Goal: Information Seeking & Learning: Learn about a topic

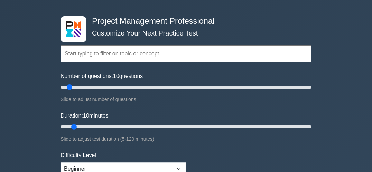
scroll to position [23, 0]
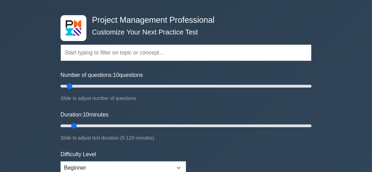
type input "10"
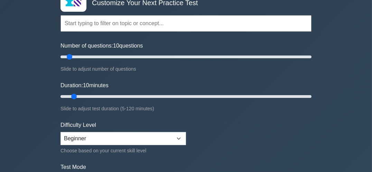
scroll to position [55, 0]
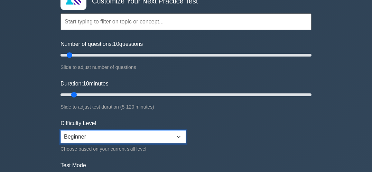
click at [180, 136] on select "Beginner Intermediate Expert" at bounding box center [122, 137] width 125 height 13
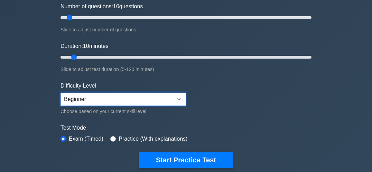
scroll to position [97, 0]
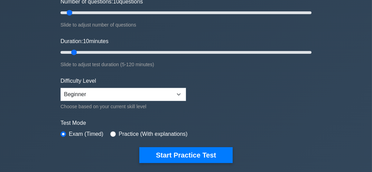
click at [114, 135] on div "Practice (With explanations)" at bounding box center [148, 134] width 77 height 8
click at [113, 140] on form "Topics Scope Management Time Management Cost Management Quality Management Risk…" at bounding box center [185, 56] width 251 height 213
click at [113, 136] on div "Practice (With explanations)" at bounding box center [148, 134] width 77 height 8
click at [118, 132] on label "Practice (With explanations)" at bounding box center [152, 134] width 69 height 8
click at [113, 135] on input "radio" at bounding box center [113, 135] width 6 height 6
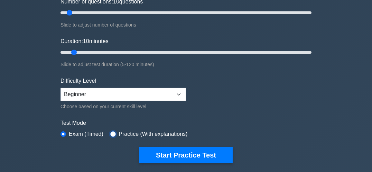
radio input "true"
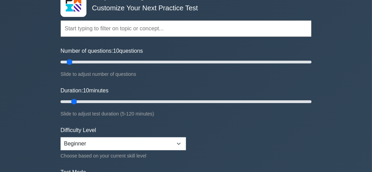
scroll to position [47, 0]
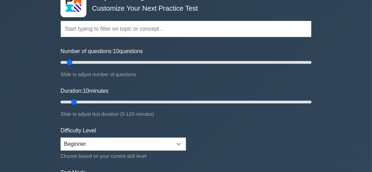
click at [172, 29] on input "text" at bounding box center [185, 29] width 251 height 17
click at [182, 29] on input "text" at bounding box center [185, 29] width 251 height 17
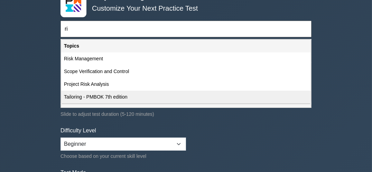
click at [119, 98] on div "Tailoring - PMBOK 7th edition" at bounding box center [185, 97] width 249 height 13
type input "Tailoring - PMBOK 7th edition"
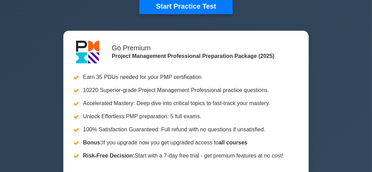
scroll to position [246, 0]
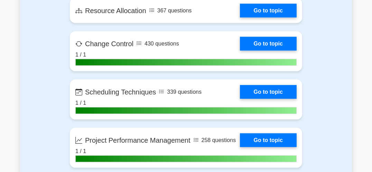
scroll to position [1351, 0]
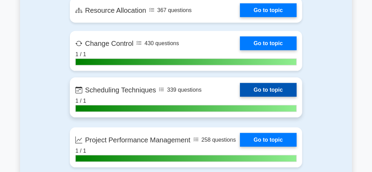
click at [283, 96] on link "Go to topic" at bounding box center [268, 90] width 57 height 14
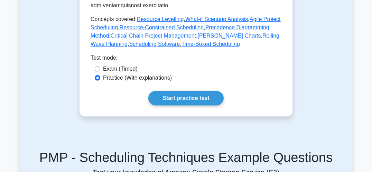
scroll to position [437, 0]
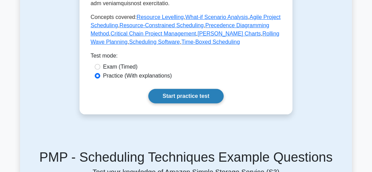
click at [201, 89] on link "Start practice test" at bounding box center [185, 96] width 75 height 15
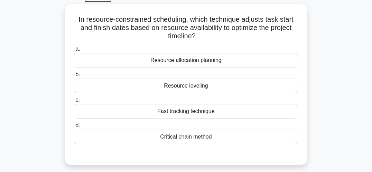
scroll to position [37, 0]
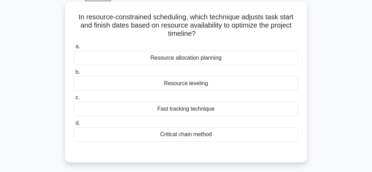
click at [222, 135] on div "Critical chain method" at bounding box center [186, 134] width 224 height 15
click at [74, 126] on input "d. Critical chain method" at bounding box center [74, 123] width 0 height 4
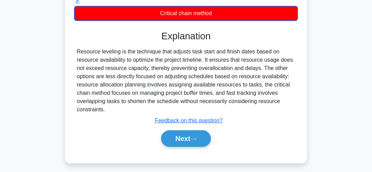
scroll to position [159, 0]
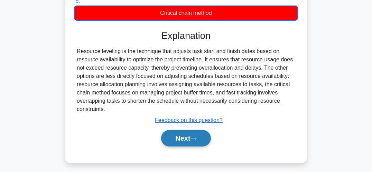
click at [193, 141] on button "Next" at bounding box center [185, 138] width 49 height 17
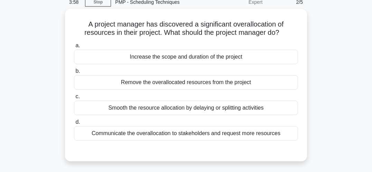
scroll to position [32, 0]
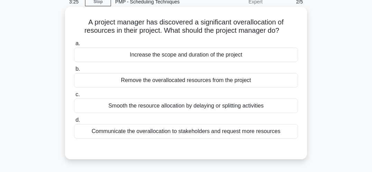
click at [288, 110] on div "Smooth the resource allocation by delaying or splitting activities" at bounding box center [186, 106] width 224 height 15
click at [74, 97] on input "c. Smooth the resource allocation by delaying or splitting activities" at bounding box center [74, 95] width 0 height 4
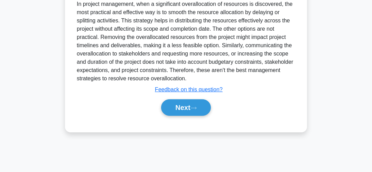
scroll to position [195, 0]
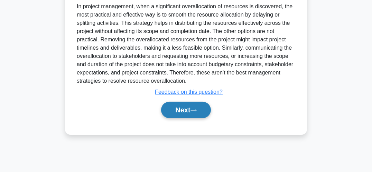
click at [189, 107] on button "Next" at bounding box center [185, 110] width 49 height 17
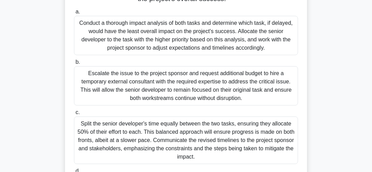
scroll to position [141, 0]
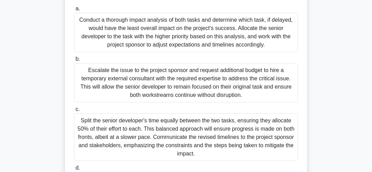
click at [244, 36] on div "Conduct a thorough impact analysis of both tasks and determine which task, if d…" at bounding box center [186, 32] width 224 height 39
click at [74, 11] on input "a. Conduct a thorough impact analysis of both tasks and determine which task, i…" at bounding box center [74, 9] width 0 height 4
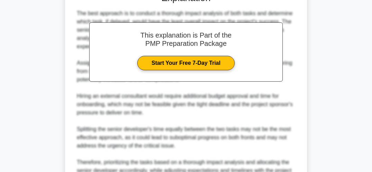
scroll to position [378, 0]
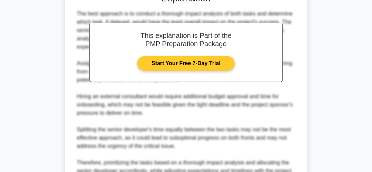
click at [205, 56] on link "Start Your Free 7-Day Trial" at bounding box center [185, 63] width 97 height 15
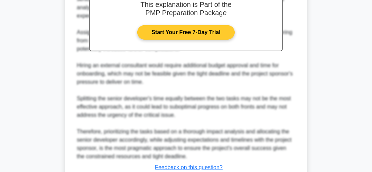
scroll to position [459, 0]
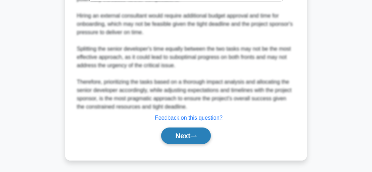
click at [186, 139] on button "Next" at bounding box center [185, 136] width 49 height 17
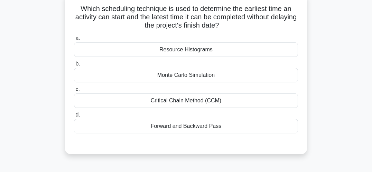
scroll to position [47, 0]
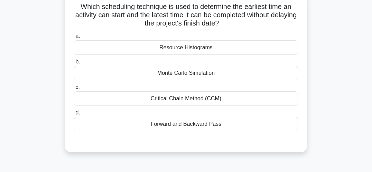
click at [216, 101] on div "Critical Chain Method (CCM)" at bounding box center [186, 99] width 224 height 15
click at [74, 90] on input "c. Critical Chain Method (CCM)" at bounding box center [74, 87] width 0 height 4
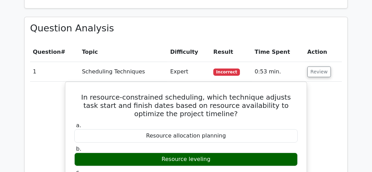
scroll to position [502, 0]
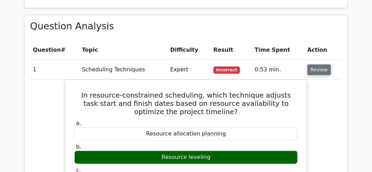
click at [322, 65] on button "Review" at bounding box center [318, 70] width 23 height 11
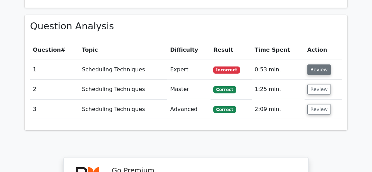
click at [319, 65] on button "Review" at bounding box center [318, 70] width 23 height 11
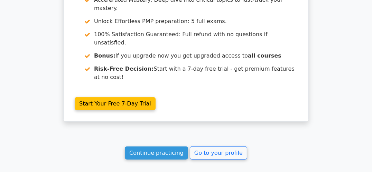
scroll to position [1023, 0]
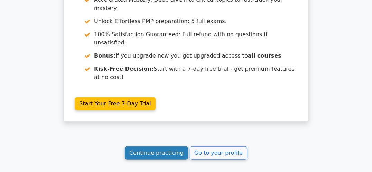
click at [167, 147] on link "Continue practicing" at bounding box center [156, 153] width 63 height 13
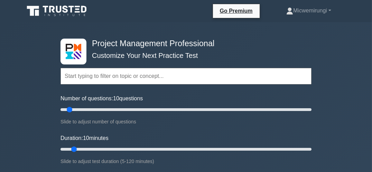
click at [191, 77] on input "text" at bounding box center [185, 76] width 251 height 17
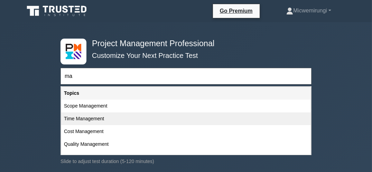
click at [96, 118] on div "Time Management" at bounding box center [185, 119] width 249 height 13
type input "Time Management"
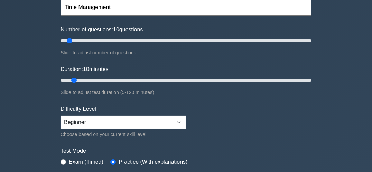
scroll to position [92, 0]
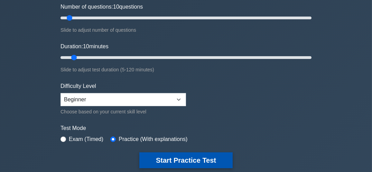
click at [205, 161] on button "Start Practice Test" at bounding box center [185, 161] width 93 height 16
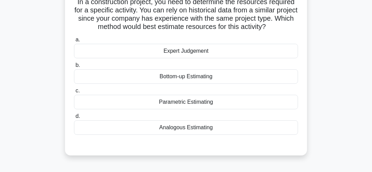
scroll to position [55, 0]
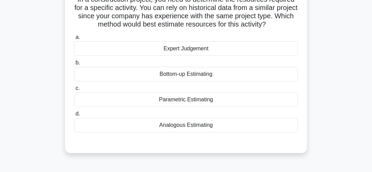
click at [210, 131] on div "Analogous Estimating" at bounding box center [186, 125] width 224 height 15
click at [74, 116] on input "d. Analogous Estimating" at bounding box center [74, 114] width 0 height 4
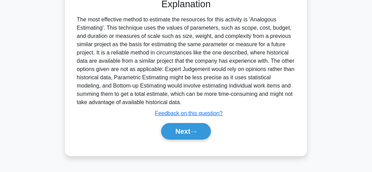
scroll to position [201, 0]
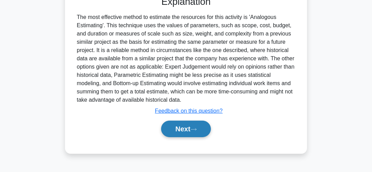
click at [189, 130] on button "Next" at bounding box center [185, 129] width 49 height 17
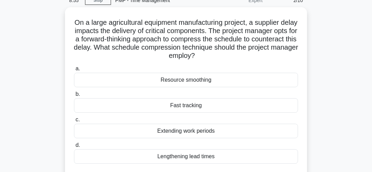
scroll to position [33, 0]
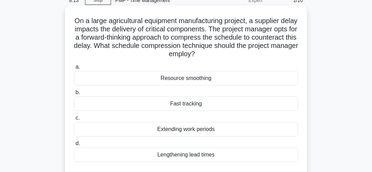
click at [230, 106] on div "Fast tracking" at bounding box center [186, 104] width 224 height 15
click at [74, 95] on input "b. Fast tracking" at bounding box center [74, 93] width 0 height 4
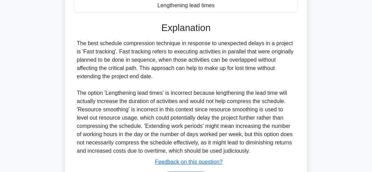
scroll to position [227, 0]
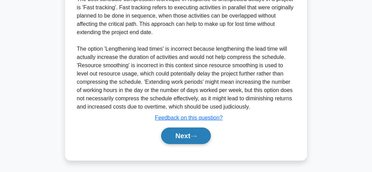
click at [183, 136] on button "Next" at bounding box center [185, 136] width 49 height 17
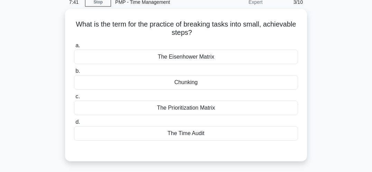
scroll to position [30, 0]
click at [262, 84] on div "Chunking" at bounding box center [186, 82] width 224 height 15
click at [74, 73] on input "b. Chunking" at bounding box center [74, 71] width 0 height 4
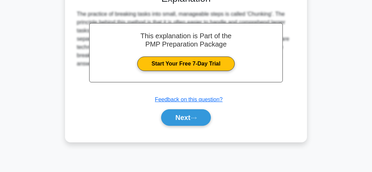
scroll to position [188, 0]
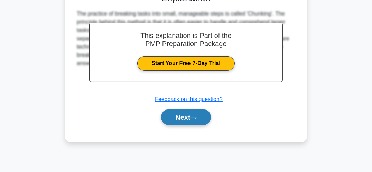
click at [188, 117] on button "Next" at bounding box center [185, 117] width 49 height 17
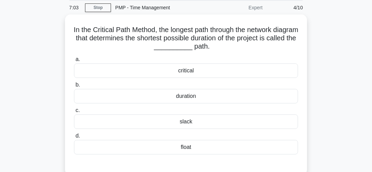
scroll to position [26, 0]
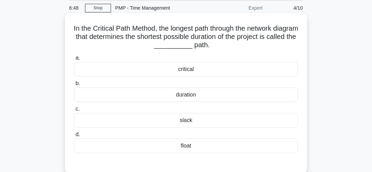
click at [197, 71] on div "critical" at bounding box center [186, 69] width 224 height 15
click at [74, 60] on input "a. critical" at bounding box center [74, 58] width 0 height 4
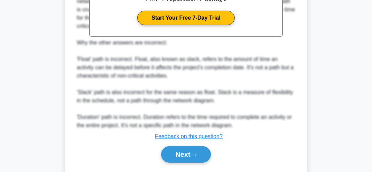
scroll to position [260, 0]
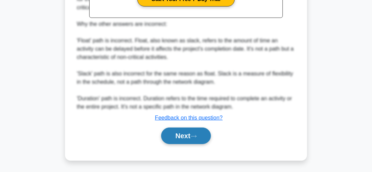
click at [186, 137] on button "Next" at bounding box center [185, 136] width 49 height 17
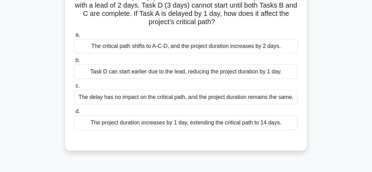
scroll to position [67, 0]
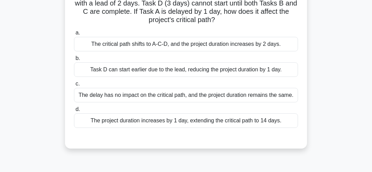
click at [292, 99] on div "The delay has no impact on the critical path, and the project duration remains …" at bounding box center [186, 95] width 224 height 15
click at [74, 86] on input "c. The delay has no impact on the critical path, and the project duration remai…" at bounding box center [74, 84] width 0 height 4
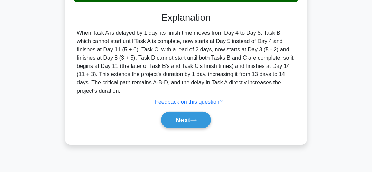
scroll to position [201, 0]
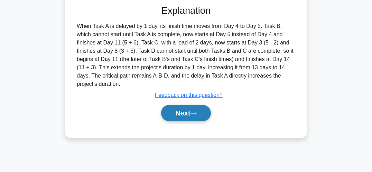
click at [182, 105] on button "Next" at bounding box center [185, 113] width 49 height 17
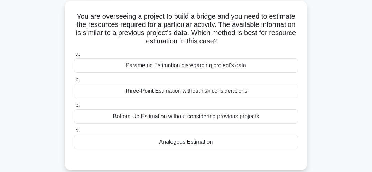
scroll to position [40, 0]
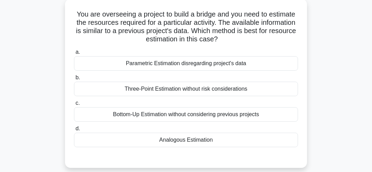
click at [202, 142] on div "Analogous Estimation" at bounding box center [186, 140] width 224 height 15
click at [74, 131] on input "d. Analogous Estimation" at bounding box center [74, 129] width 0 height 4
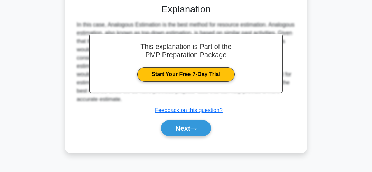
scroll to position [201, 0]
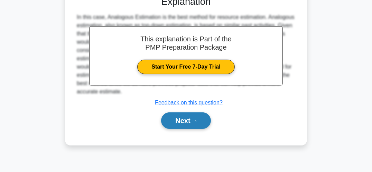
click at [189, 121] on button "Next" at bounding box center [185, 121] width 49 height 17
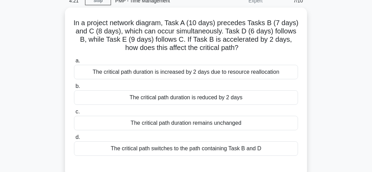
scroll to position [31, 0]
click at [264, 76] on div "The critical path duration is increased by 2 days due to resource reallocation" at bounding box center [186, 72] width 224 height 15
click at [74, 63] on input "a. The critical path duration is increased by 2 days due to resource reallocati…" at bounding box center [74, 60] width 0 height 4
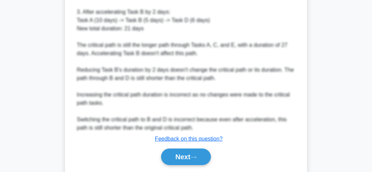
scroll to position [311, 0]
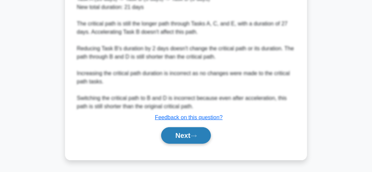
click at [185, 134] on button "Next" at bounding box center [185, 135] width 49 height 17
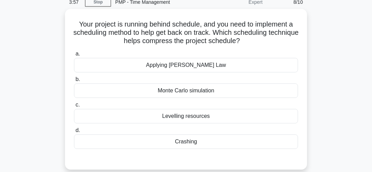
scroll to position [31, 0]
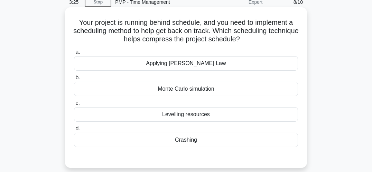
click at [286, 141] on div "Crashing" at bounding box center [186, 140] width 224 height 15
click at [74, 131] on input "d. Crashing" at bounding box center [74, 129] width 0 height 4
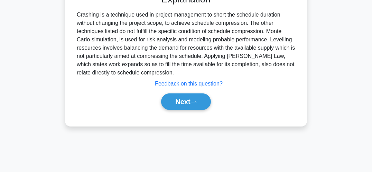
scroll to position [201, 0]
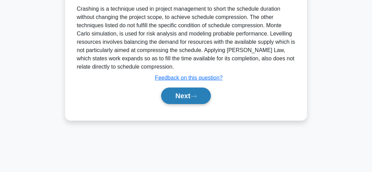
click at [187, 95] on button "Next" at bounding box center [185, 96] width 49 height 17
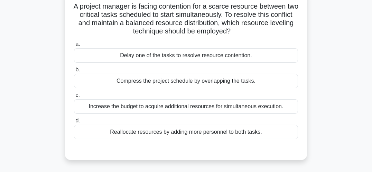
scroll to position [49, 0]
click at [256, 83] on div "Compress the project schedule by overlapping the tasks." at bounding box center [186, 81] width 224 height 15
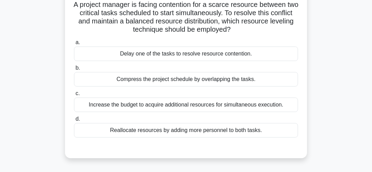
click at [74, 70] on input "b. Compress the project schedule by overlapping the tasks." at bounding box center [74, 68] width 0 height 4
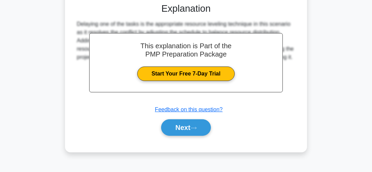
scroll to position [201, 0]
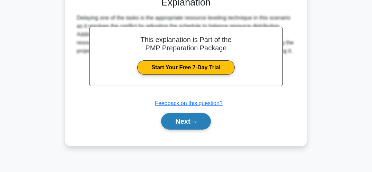
click at [185, 123] on button "Next" at bounding box center [185, 121] width 49 height 17
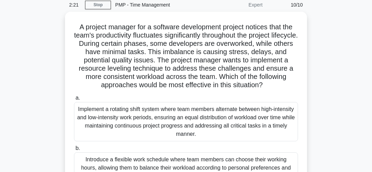
scroll to position [29, 0]
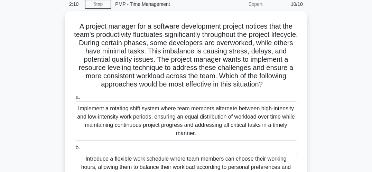
click at [328, 146] on div "A project manager for a software development project notices that the team's pr…" at bounding box center [186, 145] width 332 height 269
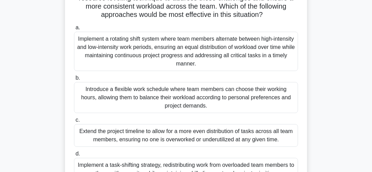
scroll to position [98, 0]
click at [272, 54] on div "Implement a rotating shift system where team members alternate between high-int…" at bounding box center [186, 50] width 224 height 39
click at [74, 30] on input "a. Implement a rotating shift system where team members alternate between high-…" at bounding box center [74, 27] width 0 height 4
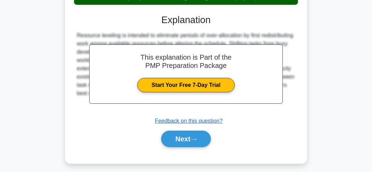
scroll to position [278, 0]
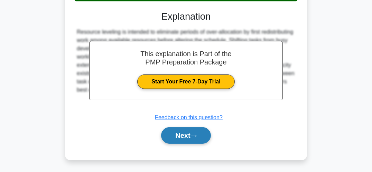
click at [190, 136] on button "Next" at bounding box center [185, 135] width 49 height 17
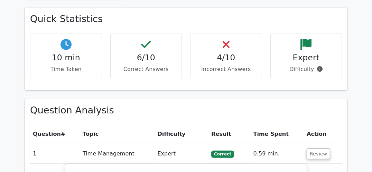
scroll to position [423, 0]
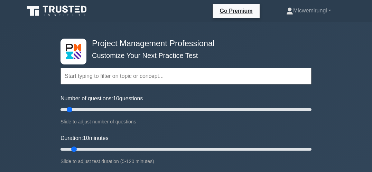
click at [172, 76] on input "text" at bounding box center [185, 76] width 251 height 17
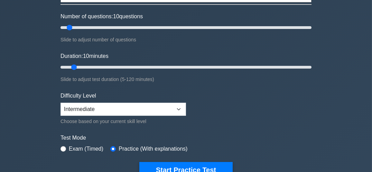
scroll to position [85, 0]
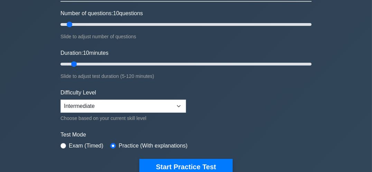
type input "ways of work"
click at [196, 120] on form "ways of work Topics Scope Management Time Management Cost Management Quality Ma…" at bounding box center [185, 68] width 251 height 213
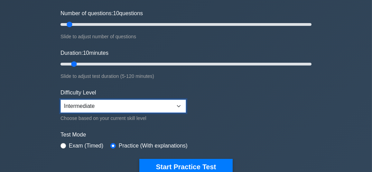
click at [181, 105] on select "Beginner Intermediate Expert" at bounding box center [122, 106] width 125 height 13
select select "beginner"
click option "Beginner" at bounding box center [0, 0] width 0 height 0
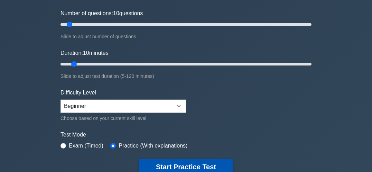
click at [209, 167] on button "Start Practice Test" at bounding box center [185, 167] width 93 height 16
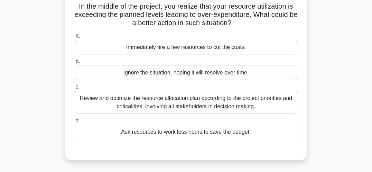
scroll to position [50, 0]
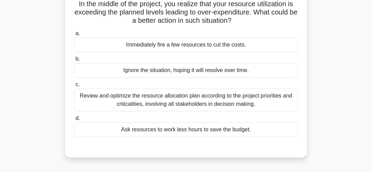
click at [277, 101] on div "Review and optimize the resource allocation plan according to the project prior…" at bounding box center [186, 100] width 224 height 23
click at [74, 87] on input "c. Review and optimize the resource allocation plan according to the project pr…" at bounding box center [74, 85] width 0 height 4
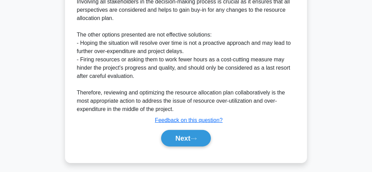
scroll to position [302, 0]
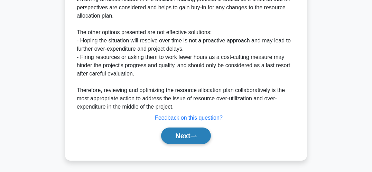
click at [192, 136] on button "Next" at bounding box center [185, 136] width 49 height 17
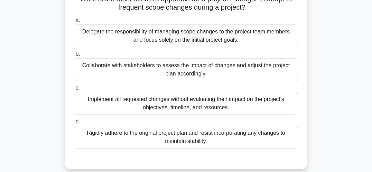
scroll to position [57, 0]
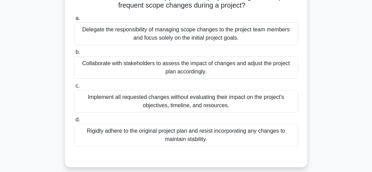
click at [283, 69] on div "Collaborate with stakeholders to assess the impact of changes and adjust the pr…" at bounding box center [186, 67] width 224 height 23
click at [74, 55] on input "b. Collaborate with stakeholders to assess the impact of changes and adjust the…" at bounding box center [74, 52] width 0 height 4
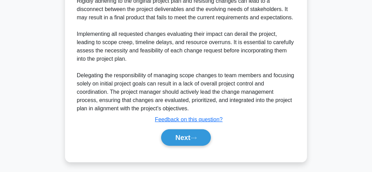
scroll to position [318, 0]
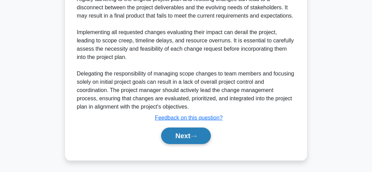
click at [193, 135] on button "Next" at bounding box center [185, 136] width 49 height 17
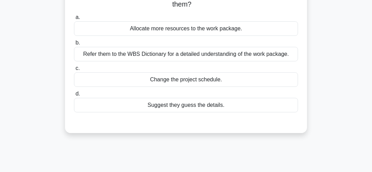
scroll to position [69, 0]
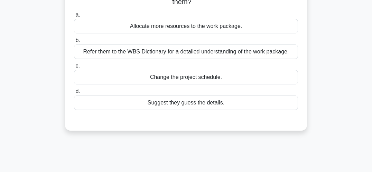
click at [284, 55] on div "Refer them to the WBS Dictionary for a detailed understanding of the work packa…" at bounding box center [186, 52] width 224 height 15
click at [74, 43] on input "b. Refer them to the WBS Dictionary for a detailed understanding of the work pa…" at bounding box center [74, 40] width 0 height 4
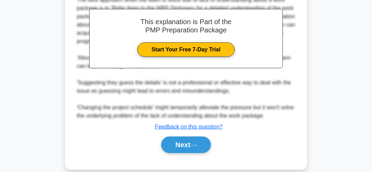
scroll to position [219, 0]
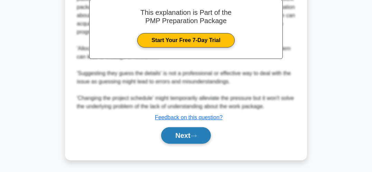
click at [190, 135] on button "Next" at bounding box center [185, 135] width 49 height 17
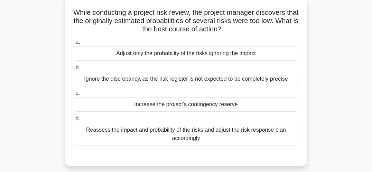
scroll to position [42, 0]
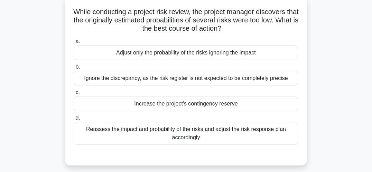
click at [282, 133] on div "Reassess the impact and probability of the risks and adjust the risk response p…" at bounding box center [186, 133] width 224 height 23
click at [74, 121] on input "d. Reassess the impact and probability of the risks and adjust the risk respons…" at bounding box center [74, 118] width 0 height 4
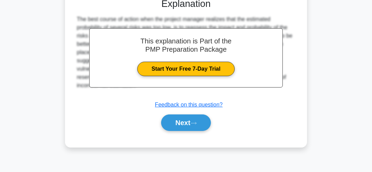
scroll to position [201, 0]
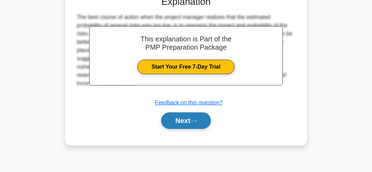
click at [191, 118] on button "Next" at bounding box center [185, 121] width 49 height 17
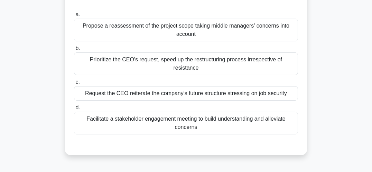
scroll to position [97, 0]
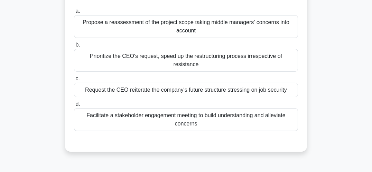
click at [287, 112] on div "Facilitate a stakeholder engagement meeting to build understanding and alleviat…" at bounding box center [186, 119] width 224 height 23
click at [74, 107] on input "d. Facilitate a stakeholder engagement meeting to build understanding and allev…" at bounding box center [74, 104] width 0 height 4
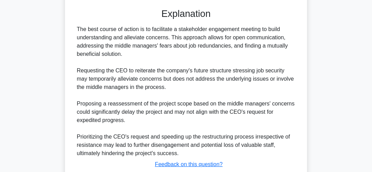
scroll to position [269, 0]
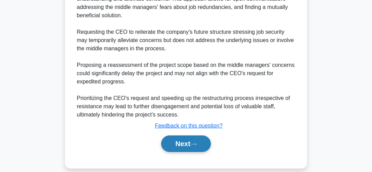
click at [192, 136] on button "Next" at bounding box center [185, 144] width 49 height 17
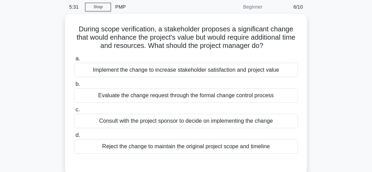
scroll to position [29, 0]
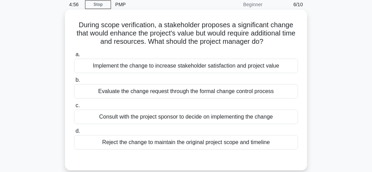
click at [273, 97] on div "Evaluate the change request through the formal change control process" at bounding box center [186, 91] width 224 height 15
click at [74, 83] on input "b. Evaluate the change request through the formal change control process" at bounding box center [74, 80] width 0 height 4
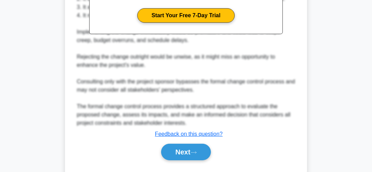
scroll to position [260, 0]
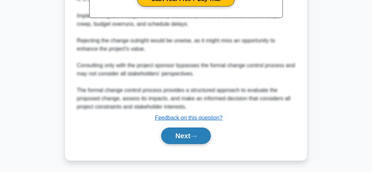
click at [183, 136] on button "Next" at bounding box center [185, 136] width 49 height 17
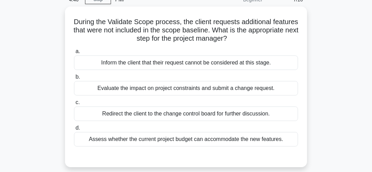
scroll to position [34, 0]
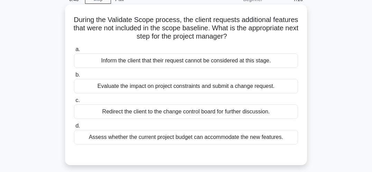
click at [286, 89] on div "Evaluate the impact on project constraints and submit a change request." at bounding box center [186, 86] width 224 height 15
click at [74, 77] on input "b. Evaluate the impact on project constraints and submit a change request." at bounding box center [74, 75] width 0 height 4
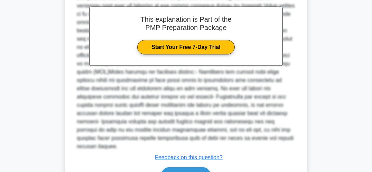
scroll to position [244, 0]
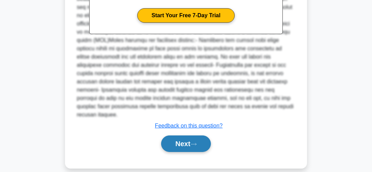
click at [197, 136] on button "Next" at bounding box center [185, 144] width 49 height 17
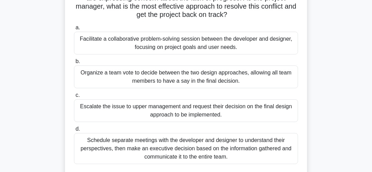
scroll to position [110, 0]
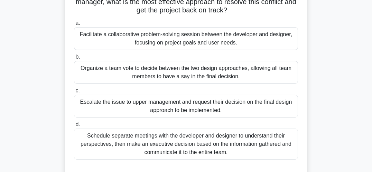
click at [234, 37] on div "Facilitate a collaborative problem-solving session between the developer and de…" at bounding box center [186, 38] width 224 height 23
click at [74, 26] on input "a. Facilitate a collaborative problem-solving session between the developer and…" at bounding box center [74, 23] width 0 height 4
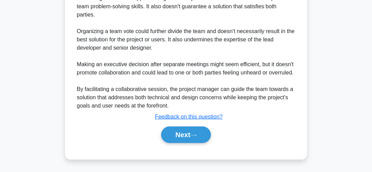
scroll to position [451, 0]
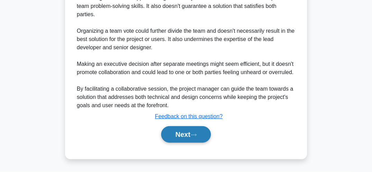
click at [188, 134] on button "Next" at bounding box center [185, 134] width 49 height 17
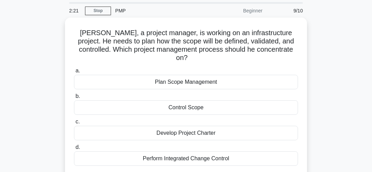
scroll to position [23, 0]
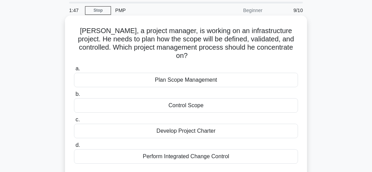
click at [227, 76] on div "Plan Scope Management" at bounding box center [186, 80] width 224 height 15
click at [74, 71] on input "a. Plan Scope Management" at bounding box center [74, 69] width 0 height 4
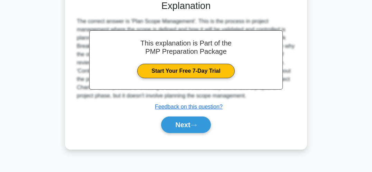
scroll to position [197, 0]
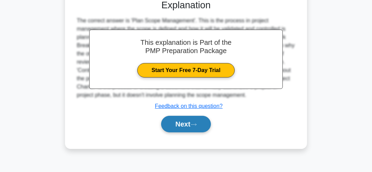
click at [181, 117] on button "Next" at bounding box center [185, 124] width 49 height 17
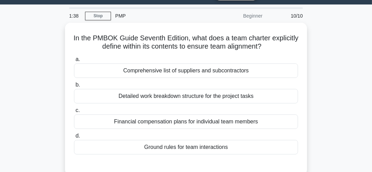
scroll to position [17, 0]
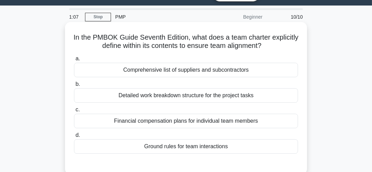
click at [249, 96] on div "Detailed work breakdown structure for the project tasks" at bounding box center [186, 95] width 224 height 15
click at [74, 87] on input "b. Detailed work breakdown structure for the project tasks" at bounding box center [74, 84] width 0 height 4
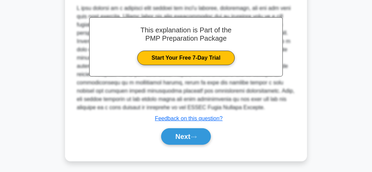
scroll to position [201, 0]
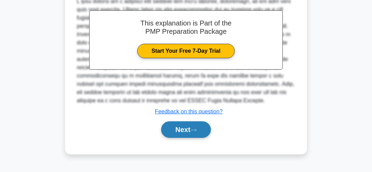
click at [195, 131] on icon at bounding box center [193, 131] width 6 height 4
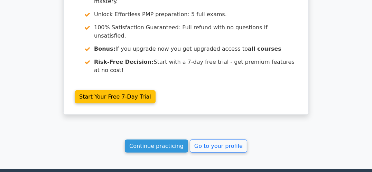
scroll to position [1344, 0]
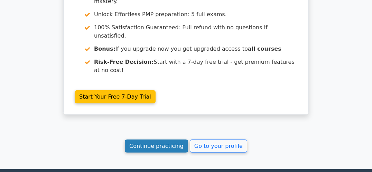
click at [166, 140] on link "Continue practicing" at bounding box center [156, 146] width 63 height 13
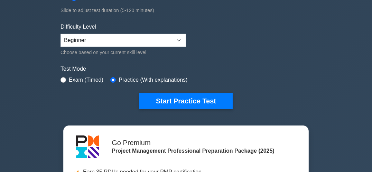
scroll to position [142, 0]
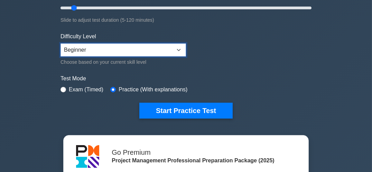
click at [177, 52] on select "Beginner Intermediate Expert" at bounding box center [122, 50] width 125 height 13
select select "intermediate"
click option "Intermediate" at bounding box center [0, 0] width 0 height 0
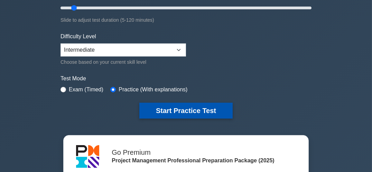
click at [205, 112] on button "Start Practice Test" at bounding box center [185, 111] width 93 height 16
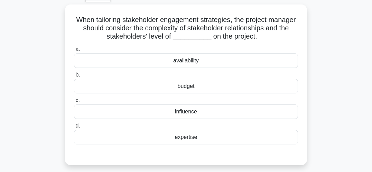
scroll to position [36, 0]
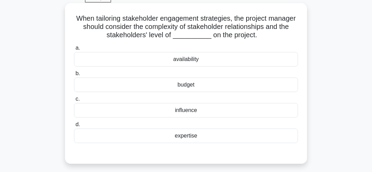
click at [271, 112] on div "influence" at bounding box center [186, 110] width 224 height 15
click at [74, 102] on input "c. influence" at bounding box center [74, 99] width 0 height 4
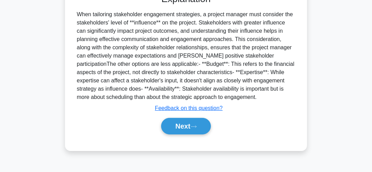
scroll to position [201, 0]
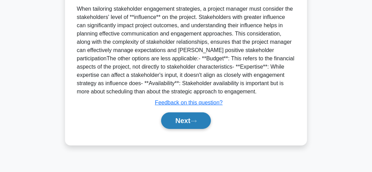
click at [180, 125] on button "Next" at bounding box center [185, 121] width 49 height 17
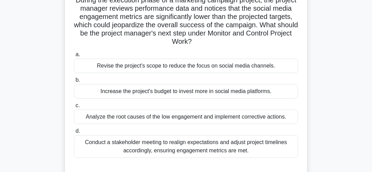
scroll to position [56, 0]
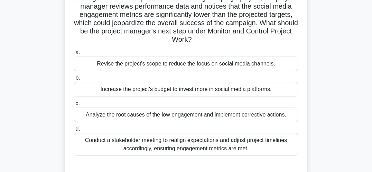
click at [289, 120] on div "Analyze the root causes of the low engagement and implement corrective actions." at bounding box center [186, 115] width 224 height 15
click at [74, 106] on input "c. Analyze the root causes of the low engagement and implement corrective actio…" at bounding box center [74, 104] width 0 height 4
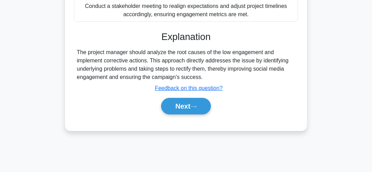
scroll to position [201, 0]
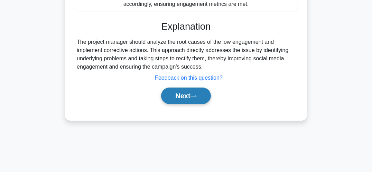
click at [190, 96] on button "Next" at bounding box center [185, 96] width 49 height 17
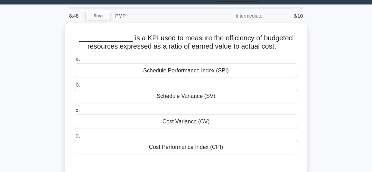
scroll to position [18, 0]
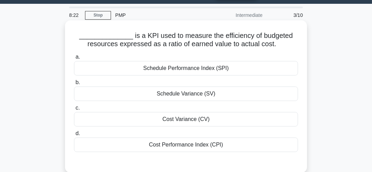
click at [212, 98] on div "Schedule Variance (SV)" at bounding box center [186, 94] width 224 height 15
click at [74, 85] on input "b. Schedule Variance (SV)" at bounding box center [74, 82] width 0 height 4
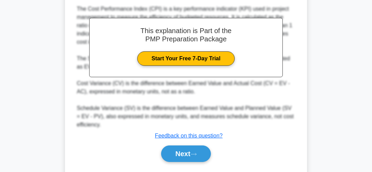
scroll to position [208, 0]
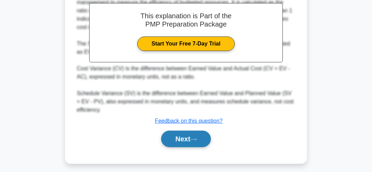
click at [187, 138] on button "Next" at bounding box center [185, 139] width 49 height 17
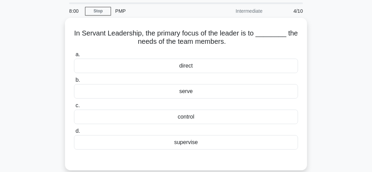
scroll to position [22, 0]
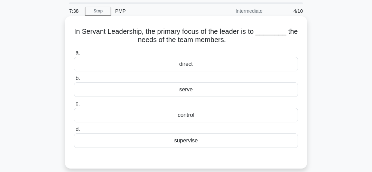
click at [189, 66] on div "direct" at bounding box center [186, 64] width 224 height 15
click at [74, 55] on input "a. direct" at bounding box center [74, 53] width 0 height 4
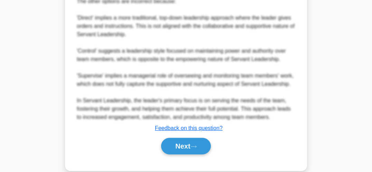
scroll to position [303, 0]
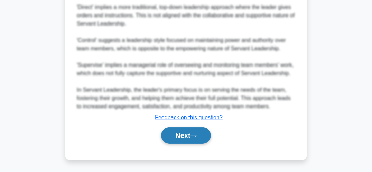
click at [191, 137] on button "Next" at bounding box center [185, 135] width 49 height 17
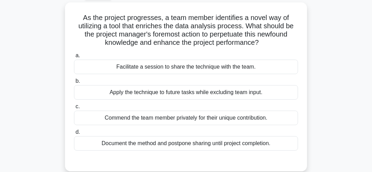
scroll to position [37, 0]
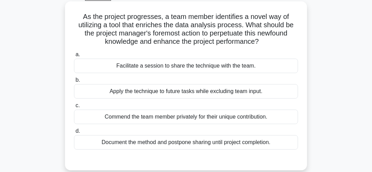
click at [248, 71] on div "Facilitate a session to share the technique with the team." at bounding box center [186, 66] width 224 height 15
click at [74, 57] on input "a. Facilitate a session to share the technique with the team." at bounding box center [74, 55] width 0 height 4
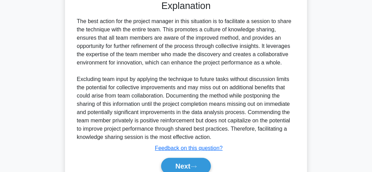
scroll to position [227, 0]
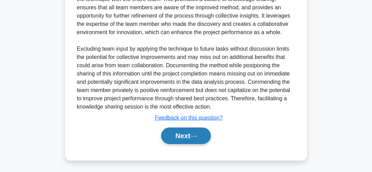
click at [191, 137] on button "Next" at bounding box center [185, 136] width 49 height 17
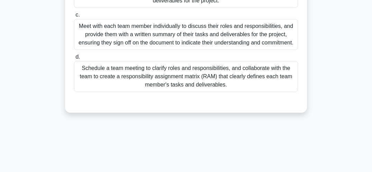
scroll to position [180, 0]
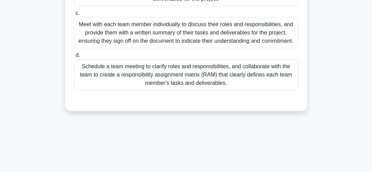
click at [238, 33] on div "Meet with each team member individually to discuss their roles and responsibili…" at bounding box center [186, 32] width 224 height 31
click at [74, 16] on input "c. Meet with each team member individually to discuss their roles and responsib…" at bounding box center [74, 13] width 0 height 4
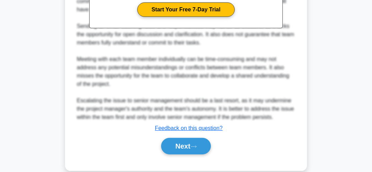
scroll to position [361, 0]
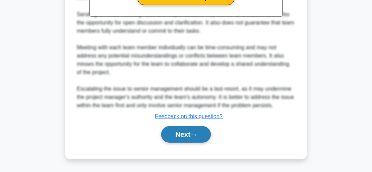
click at [190, 133] on button "Next" at bounding box center [185, 134] width 49 height 17
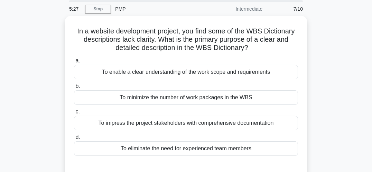
scroll to position [24, 0]
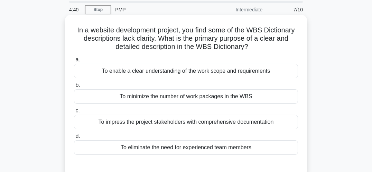
click at [263, 73] on div "To enable a clear understanding of the work scope and requirements" at bounding box center [186, 71] width 224 height 15
click at [74, 62] on input "a. To enable a clear understanding of the work scope and requirements" at bounding box center [74, 60] width 0 height 4
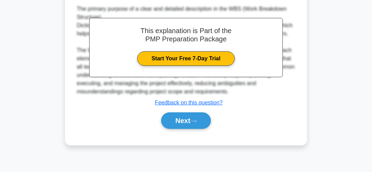
scroll to position [200, 0]
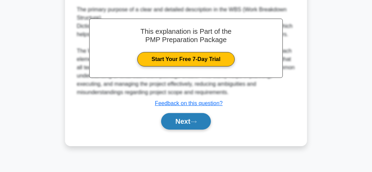
click at [188, 120] on button "Next" at bounding box center [185, 121] width 49 height 17
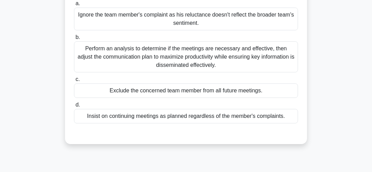
scroll to position [89, 0]
click at [270, 53] on div "Perform an analysis to determine if the meetings are necessary and effective, t…" at bounding box center [186, 56] width 224 height 31
click at [74, 39] on input "b. Perform an analysis to determine if the meetings are necessary and effective…" at bounding box center [74, 37] width 0 height 4
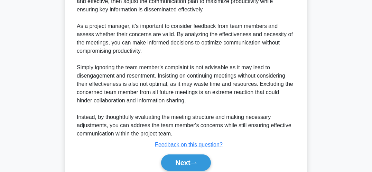
scroll to position [277, 0]
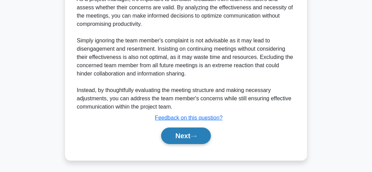
click at [189, 137] on button "Next" at bounding box center [185, 136] width 49 height 17
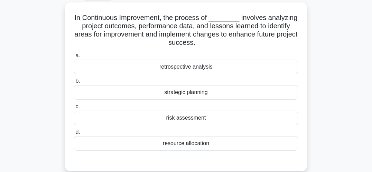
scroll to position [38, 0]
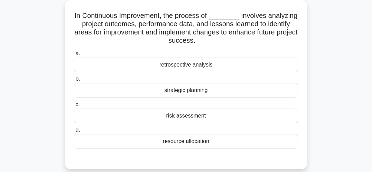
click at [213, 68] on div "retrospective analysis" at bounding box center [186, 65] width 224 height 15
click at [74, 56] on input "a. retrospective analysis" at bounding box center [74, 53] width 0 height 4
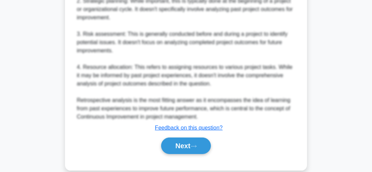
scroll to position [335, 0]
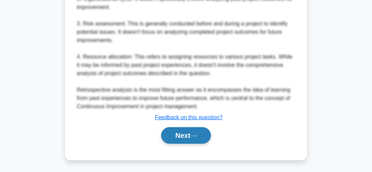
click at [194, 133] on button "Next" at bounding box center [185, 135] width 49 height 17
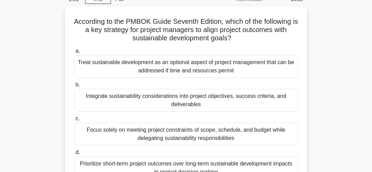
scroll to position [35, 0]
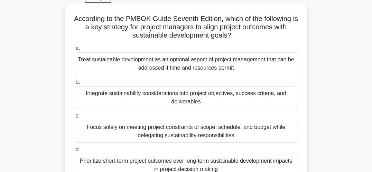
click at [282, 103] on div "Integrate sustainability considerations into project objectives, success criter…" at bounding box center [186, 97] width 224 height 23
click at [74, 85] on input "b. Integrate sustainability considerations into project objectives, success cri…" at bounding box center [74, 82] width 0 height 4
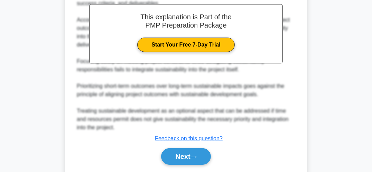
scroll to position [269, 0]
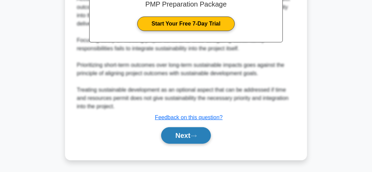
click at [193, 133] on button "Next" at bounding box center [185, 135] width 49 height 17
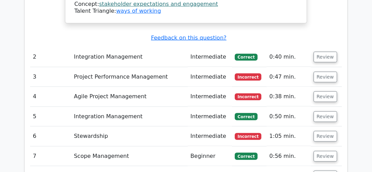
scroll to position [920, 0]
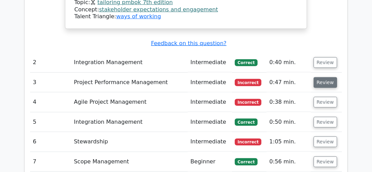
click at [329, 77] on button "Review" at bounding box center [324, 82] width 23 height 11
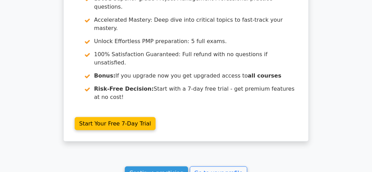
scroll to position [1576, 0]
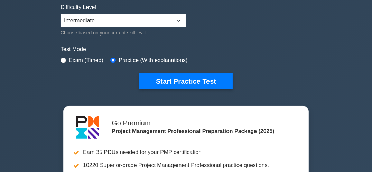
scroll to position [171, 0]
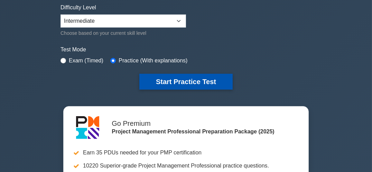
click at [181, 80] on button "Start Practice Test" at bounding box center [185, 82] width 93 height 16
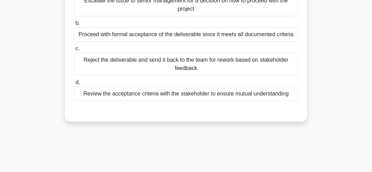
scroll to position [96, 0]
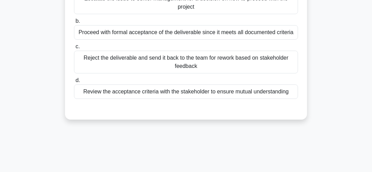
click at [278, 96] on div "Review the acceptance criteria with the stakeholder to ensure mutual understand…" at bounding box center [186, 92] width 224 height 15
click at [74, 83] on input "d. Review the acceptance criteria with the stakeholder to ensure mutual underst…" at bounding box center [74, 80] width 0 height 4
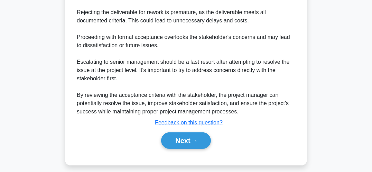
scroll to position [351, 0]
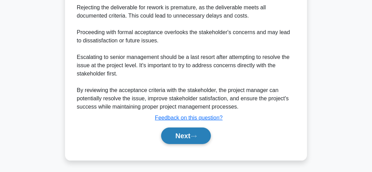
click at [180, 134] on button "Next" at bounding box center [185, 136] width 49 height 17
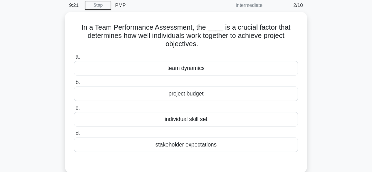
scroll to position [28, 0]
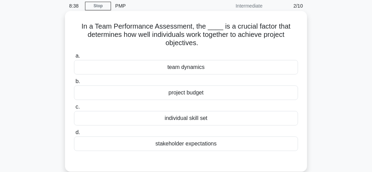
click at [210, 145] on div "stakeholder expectations" at bounding box center [186, 144] width 224 height 15
click at [74, 135] on input "d. stakeholder expectations" at bounding box center [74, 133] width 0 height 4
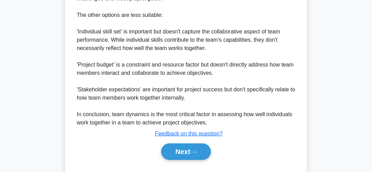
scroll to position [311, 0]
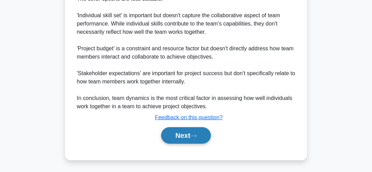
click at [186, 134] on button "Next" at bounding box center [185, 135] width 49 height 17
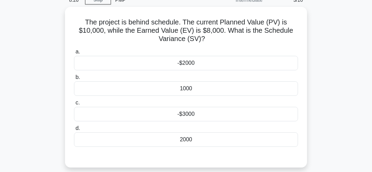
scroll to position [29, 0]
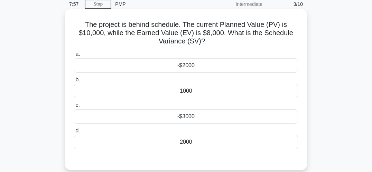
click at [216, 69] on div "-$2000" at bounding box center [186, 65] width 224 height 15
click at [74, 57] on input "a. -$2000" at bounding box center [74, 54] width 0 height 4
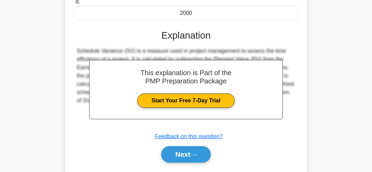
scroll to position [201, 0]
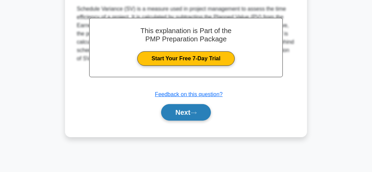
click at [183, 113] on button "Next" at bounding box center [185, 112] width 49 height 17
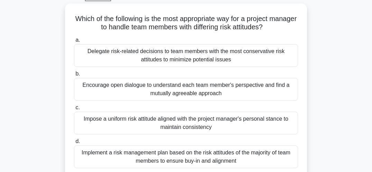
scroll to position [37, 0]
click at [233, 90] on div "Encourage open dialogue to understand each team member's perspective and find a…" at bounding box center [186, 89] width 224 height 23
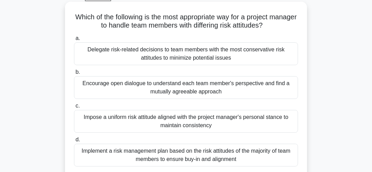
click at [74, 75] on input "b. Encourage open dialogue to understand each team member's perspective and fin…" at bounding box center [74, 72] width 0 height 4
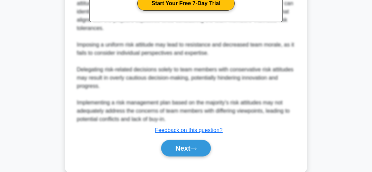
scroll to position [285, 0]
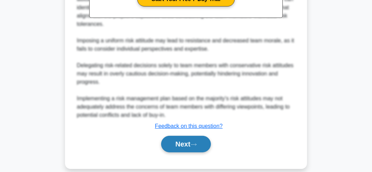
click at [188, 136] on button "Next" at bounding box center [185, 144] width 49 height 17
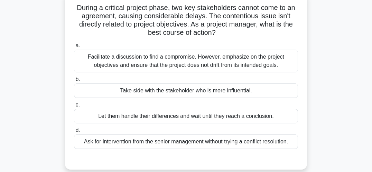
scroll to position [48, 0]
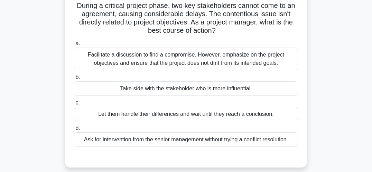
click at [257, 66] on div "Facilitate a discussion to find a compromise. However, emphasize on the project…" at bounding box center [186, 59] width 224 height 23
click at [74, 46] on input "a. Facilitate a discussion to find a compromise. However, emphasize on the proj…" at bounding box center [74, 43] width 0 height 4
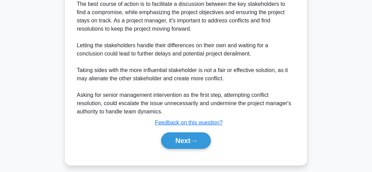
scroll to position [227, 0]
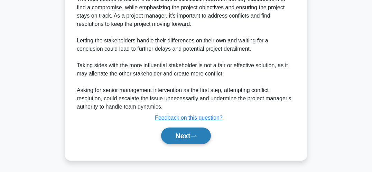
click at [191, 131] on button "Next" at bounding box center [185, 136] width 49 height 17
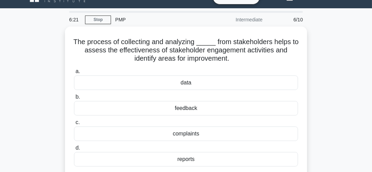
scroll to position [13, 0]
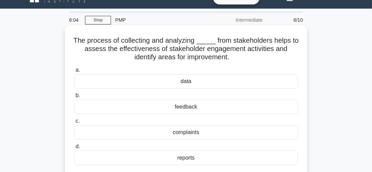
click at [194, 85] on div "data" at bounding box center [186, 81] width 224 height 15
click at [74, 73] on input "a. data" at bounding box center [74, 70] width 0 height 4
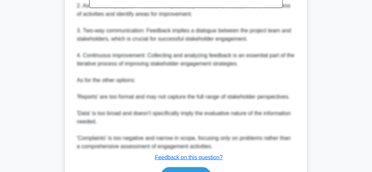
scroll to position [311, 0]
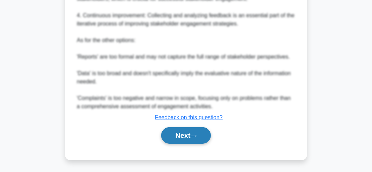
click at [190, 135] on button "Next" at bounding box center [185, 135] width 49 height 17
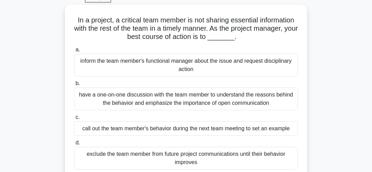
scroll to position [35, 0]
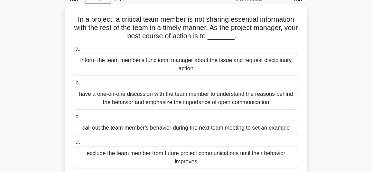
click at [277, 100] on div "have a one-on-one discussion with the team member to understand the reasons beh…" at bounding box center [186, 98] width 224 height 23
click at [74, 85] on input "b. have a one-on-one discussion with the team member to understand the reasons …" at bounding box center [74, 83] width 0 height 4
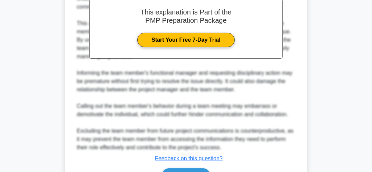
scroll to position [285, 0]
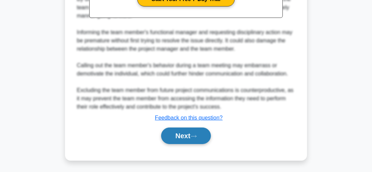
click at [185, 135] on button "Next" at bounding box center [185, 136] width 49 height 17
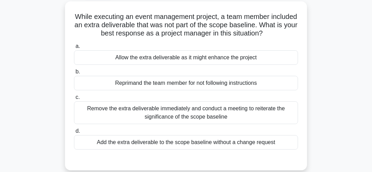
scroll to position [37, 0]
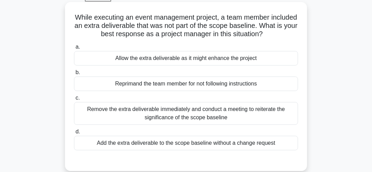
click at [235, 115] on div "Remove the extra deliverable immediately and conduct a meeting to reiterate the…" at bounding box center [186, 113] width 224 height 23
click at [74, 101] on input "c. Remove the extra deliverable immediately and conduct a meeting to reiterate …" at bounding box center [74, 98] width 0 height 4
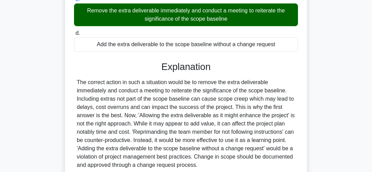
scroll to position [201, 0]
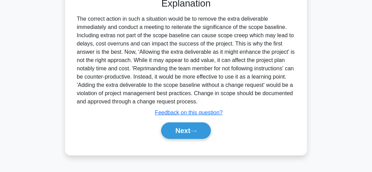
click at [340, 135] on div "While executing an event management project, a team member included an extra de…" at bounding box center [186, 2] width 332 height 324
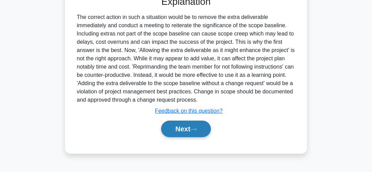
click at [191, 129] on button "Next" at bounding box center [185, 129] width 49 height 17
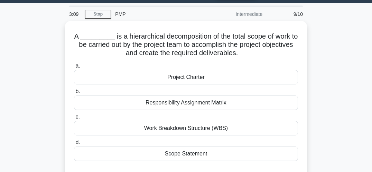
scroll to position [19, 0]
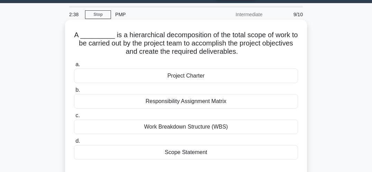
click at [218, 133] on div "Work Breakdown Structure (WBS)" at bounding box center [186, 127] width 224 height 15
click at [74, 118] on input "c. Work Breakdown Structure (WBS)" at bounding box center [74, 116] width 0 height 4
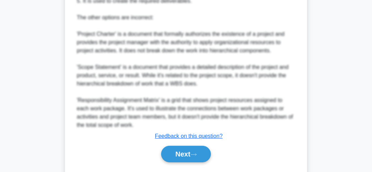
scroll to position [318, 0]
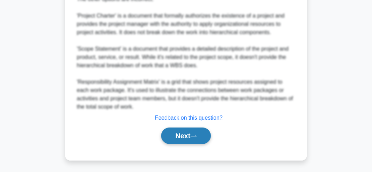
click at [191, 130] on button "Next" at bounding box center [185, 136] width 49 height 17
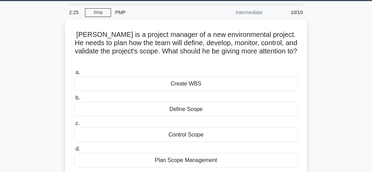
scroll to position [39, 0]
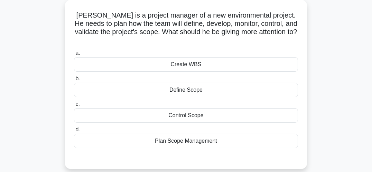
click at [217, 136] on div "Plan Scope Management" at bounding box center [186, 141] width 224 height 15
click at [74, 132] on input "d. Plan Scope Management" at bounding box center [74, 130] width 0 height 4
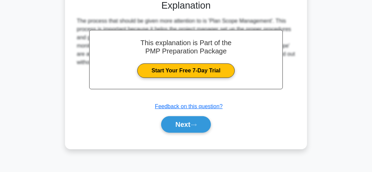
scroll to position [201, 0]
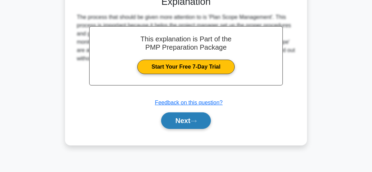
click at [186, 113] on button "Next" at bounding box center [185, 121] width 49 height 17
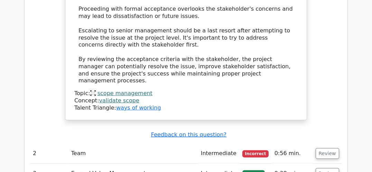
scroll to position [957, 0]
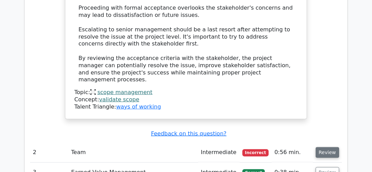
click at [325, 148] on button "Review" at bounding box center [326, 153] width 23 height 11
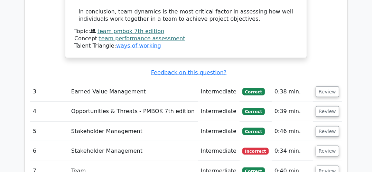
scroll to position [1449, 0]
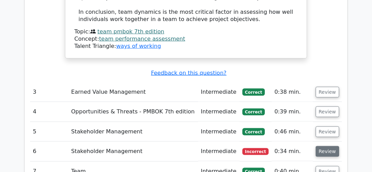
click at [328, 146] on button "Review" at bounding box center [326, 151] width 23 height 11
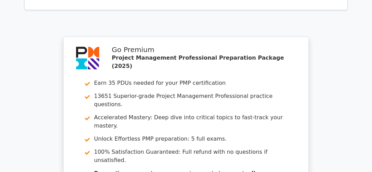
scroll to position [2175, 0]
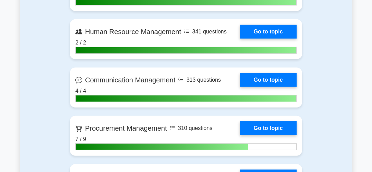
scroll to position [772, 0]
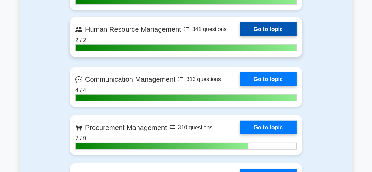
click at [278, 31] on link "Go to topic" at bounding box center [268, 29] width 57 height 14
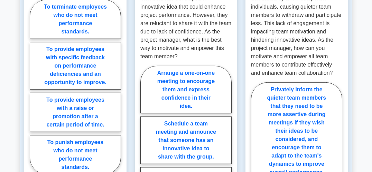
scroll to position [689, 0]
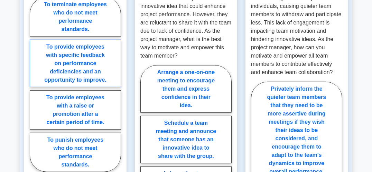
click at [82, 40] on label "To provide employees with specific feedback on performance deficiencies and an …" at bounding box center [75, 64] width 91 height 48
click at [34, 84] on input "To provide employees with specific feedback on performance deficiencies and an …" at bounding box center [32, 86] width 4 height 4
radio input "true"
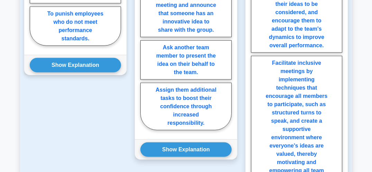
scroll to position [814, 0]
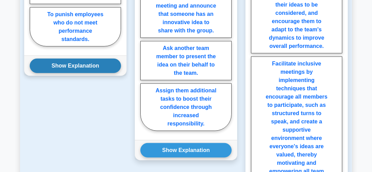
click at [100, 59] on button "Show Explanation" at bounding box center [75, 66] width 91 height 15
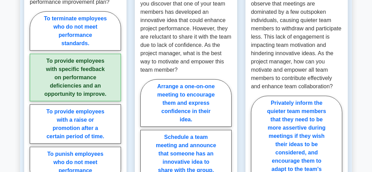
scroll to position [674, 0]
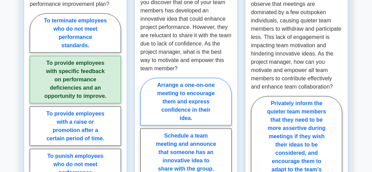
click at [183, 78] on label "Arrange a one-on-one meeting to encourage them and express confidence in their …" at bounding box center [185, 102] width 91 height 48
radio input "true"
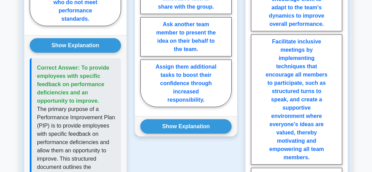
scroll to position [839, 0]
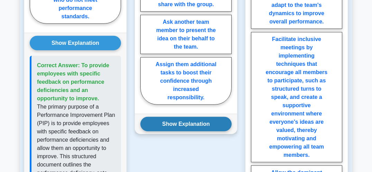
click at [197, 117] on button "Show Explanation" at bounding box center [185, 124] width 91 height 15
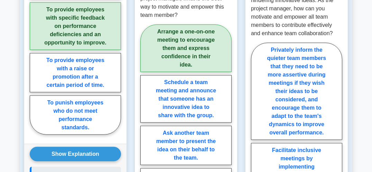
scroll to position [728, 0]
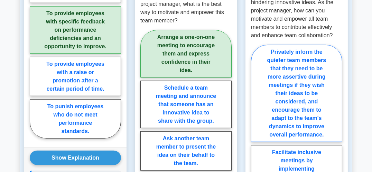
click at [304, 86] on label "Privately inform the quieter team members that they need to be more assertive d…" at bounding box center [296, 93] width 91 height 97
radio input "true"
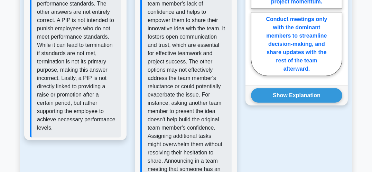
scroll to position [1066, 0]
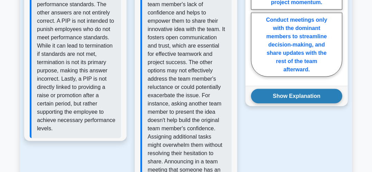
click at [324, 89] on button "Show Explanation" at bounding box center [296, 96] width 91 height 15
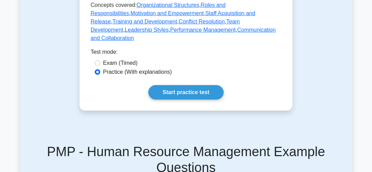
scroll to position [433, 0]
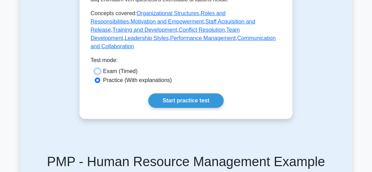
click at [99, 69] on input "Exam (Timed)" at bounding box center [98, 72] width 6 height 6
radio input "true"
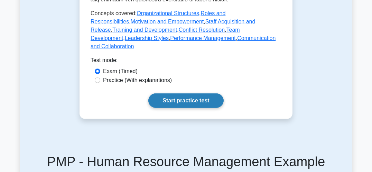
click at [197, 94] on link "Start practice test" at bounding box center [185, 101] width 75 height 15
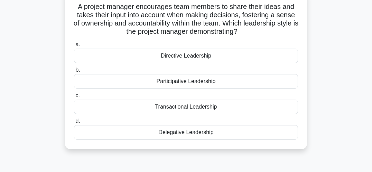
scroll to position [50, 0]
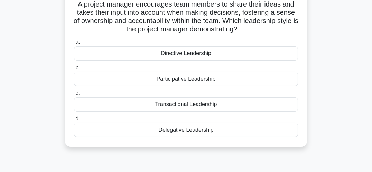
click at [215, 81] on div "Participative Leadership" at bounding box center [186, 79] width 224 height 15
click at [74, 70] on input "b. Participative Leadership" at bounding box center [74, 68] width 0 height 4
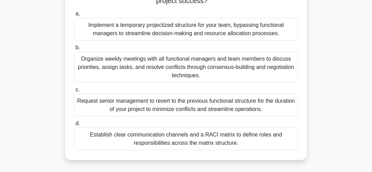
scroll to position [112, 0]
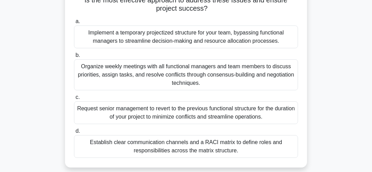
click at [239, 74] on div "Organize weekly meetings with all functional managers and team members to discu…" at bounding box center [186, 74] width 224 height 31
click at [74, 58] on input "b. Organize weekly meetings with all functional managers and team members to di…" at bounding box center [74, 55] width 0 height 4
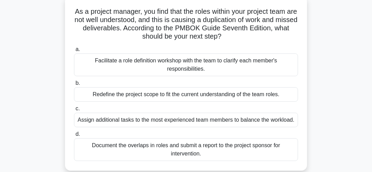
scroll to position [44, 0]
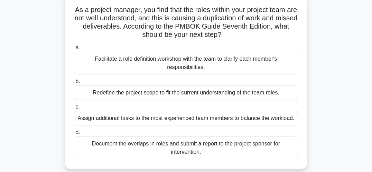
click at [213, 63] on div "Facilitate a role definition workshop with the team to clarify each member's re…" at bounding box center [186, 63] width 224 height 23
click at [74, 50] on input "a. Facilitate a role definition workshop with the team to clarify each member's…" at bounding box center [74, 48] width 0 height 4
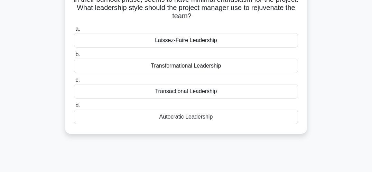
scroll to position [64, 0]
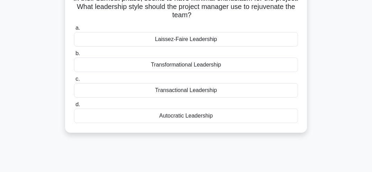
click at [217, 40] on div "Laissez-Faire Leadership" at bounding box center [186, 39] width 224 height 15
click at [74, 30] on input "a. Laissez-Faire Leadership" at bounding box center [74, 28] width 0 height 4
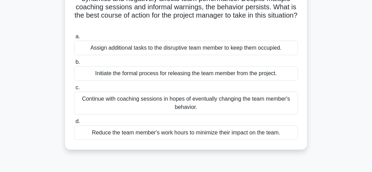
scroll to position [75, 0]
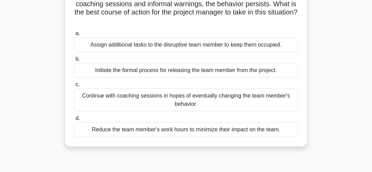
click at [284, 99] on div "Continue with coaching sessions in hopes of eventually changing the team member…" at bounding box center [186, 100] width 224 height 23
click at [74, 87] on input "c. Continue with coaching sessions in hopes of eventually changing the team mem…" at bounding box center [74, 85] width 0 height 4
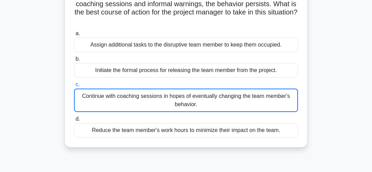
scroll to position [63, 0]
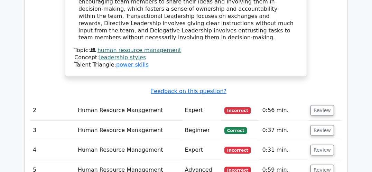
scroll to position [767, 0]
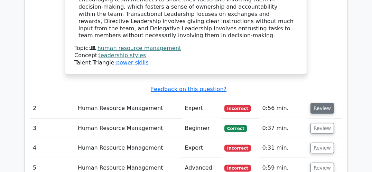
click at [322, 103] on button "Review" at bounding box center [321, 108] width 23 height 11
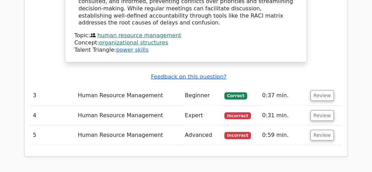
scroll to position [1170, 0]
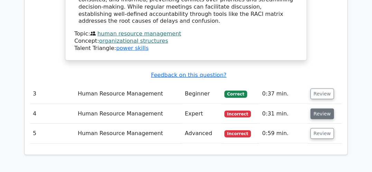
click at [325, 108] on button "Review" at bounding box center [321, 113] width 23 height 11
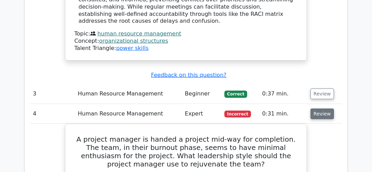
click at [323, 108] on button "Review" at bounding box center [321, 113] width 23 height 11
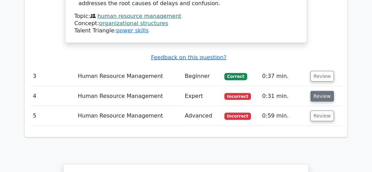
scroll to position [1184, 0]
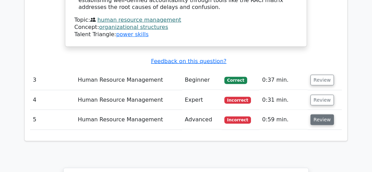
click at [325, 115] on button "Review" at bounding box center [321, 120] width 23 height 11
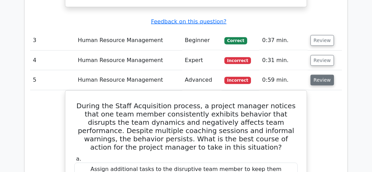
scroll to position [1218, 0]
